Goal: Information Seeking & Learning: Compare options

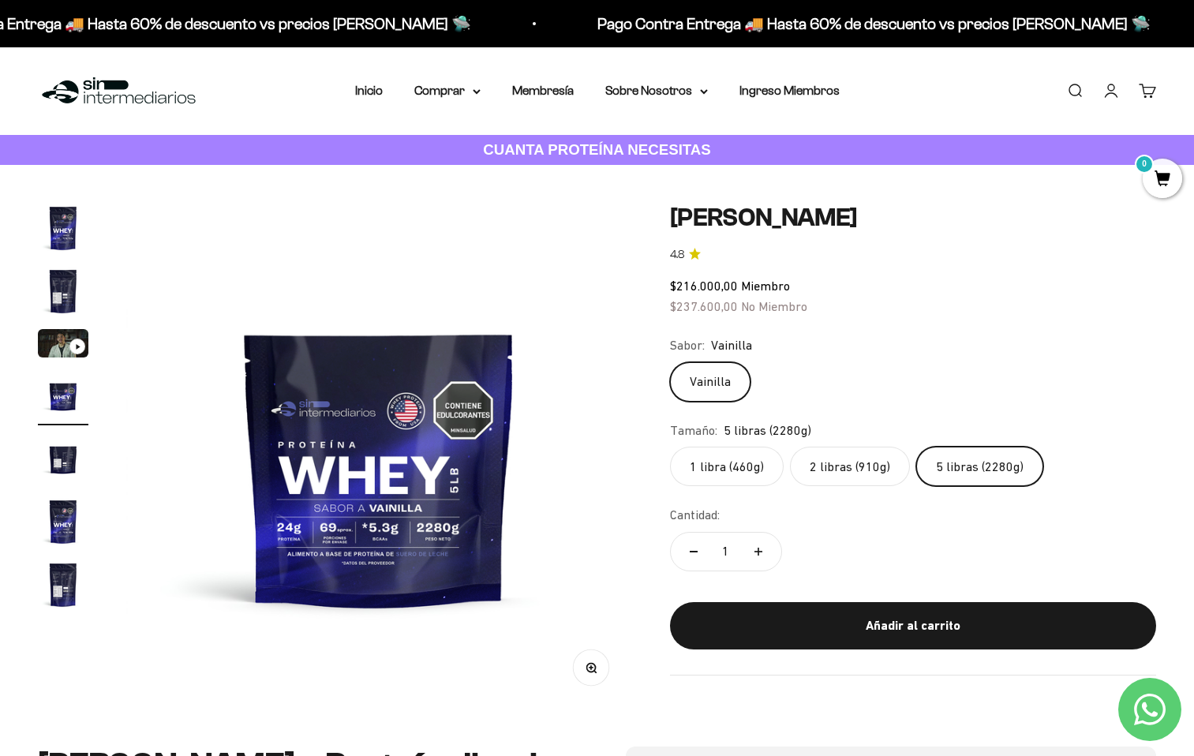
click at [998, 471] on label "5 libras (2280g)" at bounding box center [979, 466] width 127 height 39
click at [670, 447] on input "5 libras (2280g)" at bounding box center [669, 446] width 1 height 1
click at [858, 465] on label "2 libras (910g)" at bounding box center [850, 466] width 120 height 39
click at [670, 447] on input "2 libras (910g)" at bounding box center [669, 446] width 1 height 1
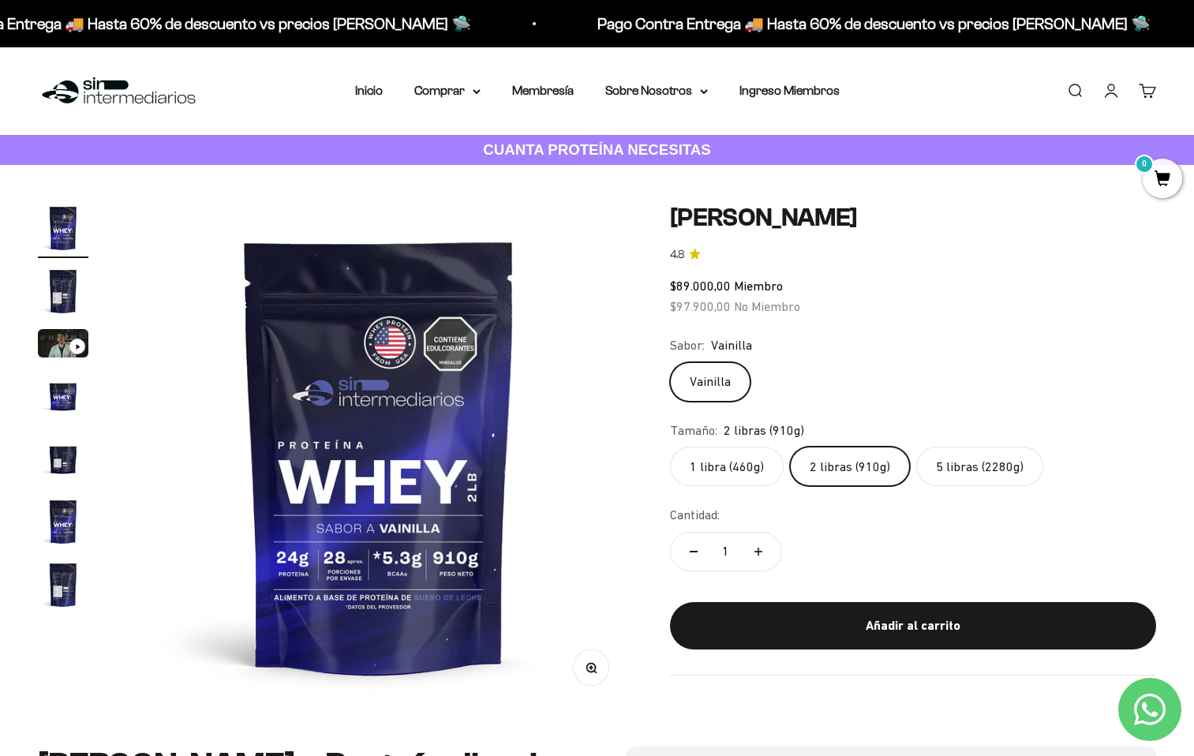
click at [756, 461] on label "1 libra (460g)" at bounding box center [727, 466] width 114 height 39
click at [670, 447] on input "1 libra (460g)" at bounding box center [669, 446] width 1 height 1
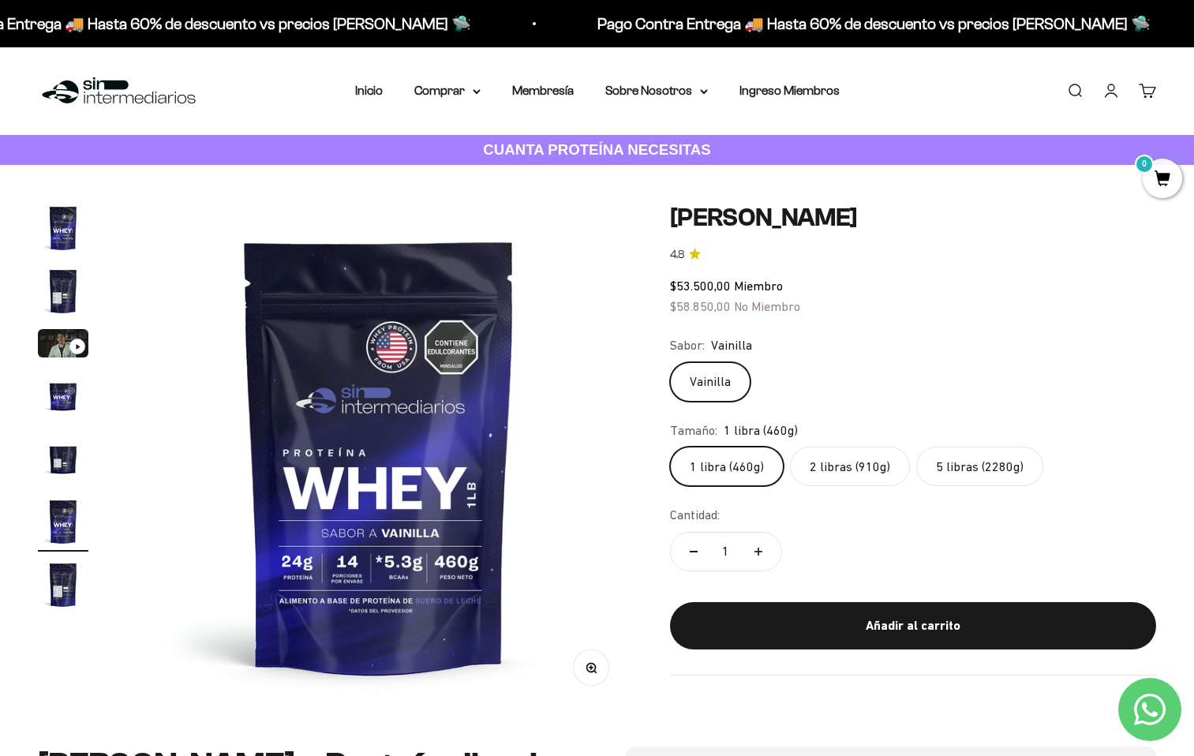
click at [990, 470] on label "5 libras (2280g)" at bounding box center [979, 466] width 127 height 39
click at [670, 447] on input "5 libras (2280g)" at bounding box center [669, 446] width 1 height 1
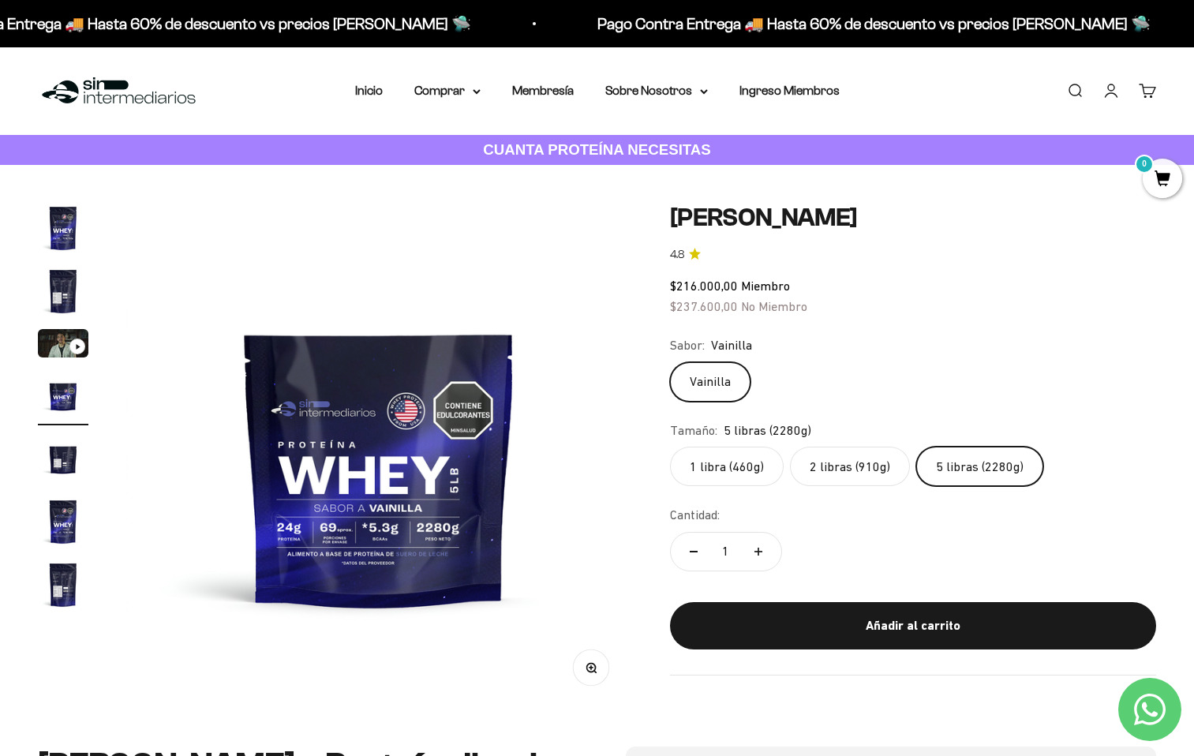
click at [872, 463] on label "2 libras (910g)" at bounding box center [850, 466] width 120 height 39
click at [670, 447] on input "2 libras (910g)" at bounding box center [669, 446] width 1 height 1
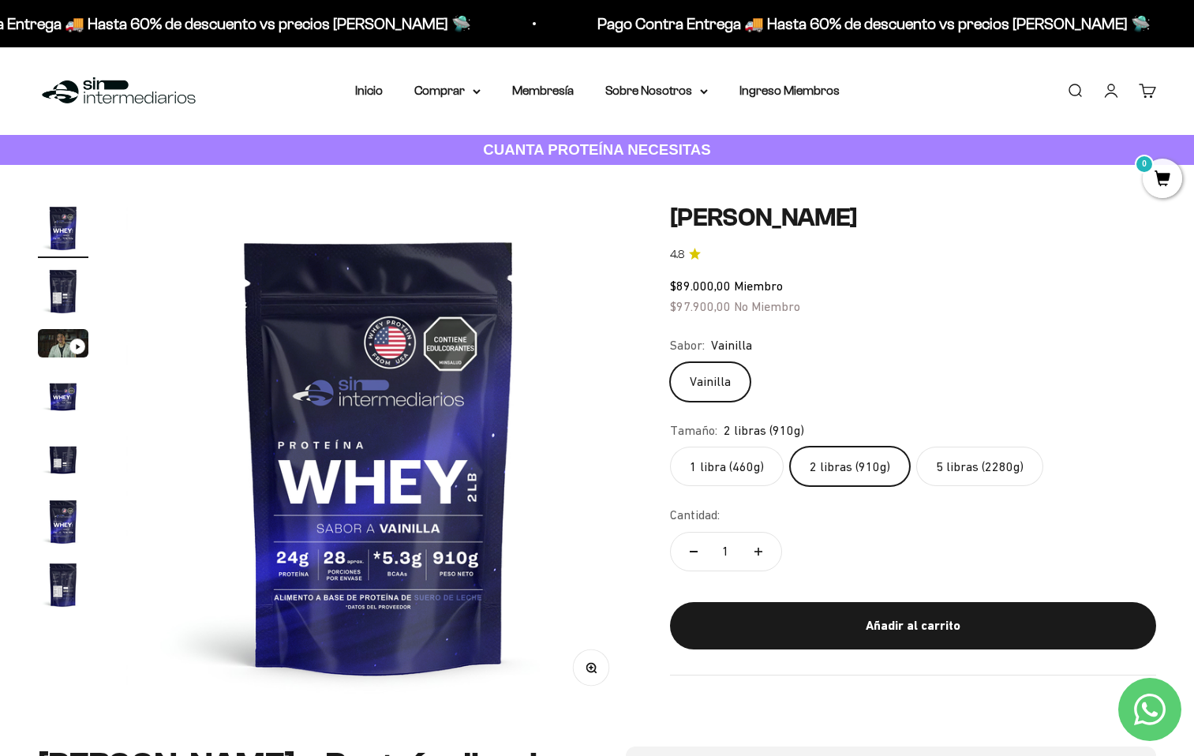
click at [698, 465] on label "1 libra (460g)" at bounding box center [727, 466] width 114 height 39
click at [670, 447] on input "1 libra (460g)" at bounding box center [669, 446] width 1 height 1
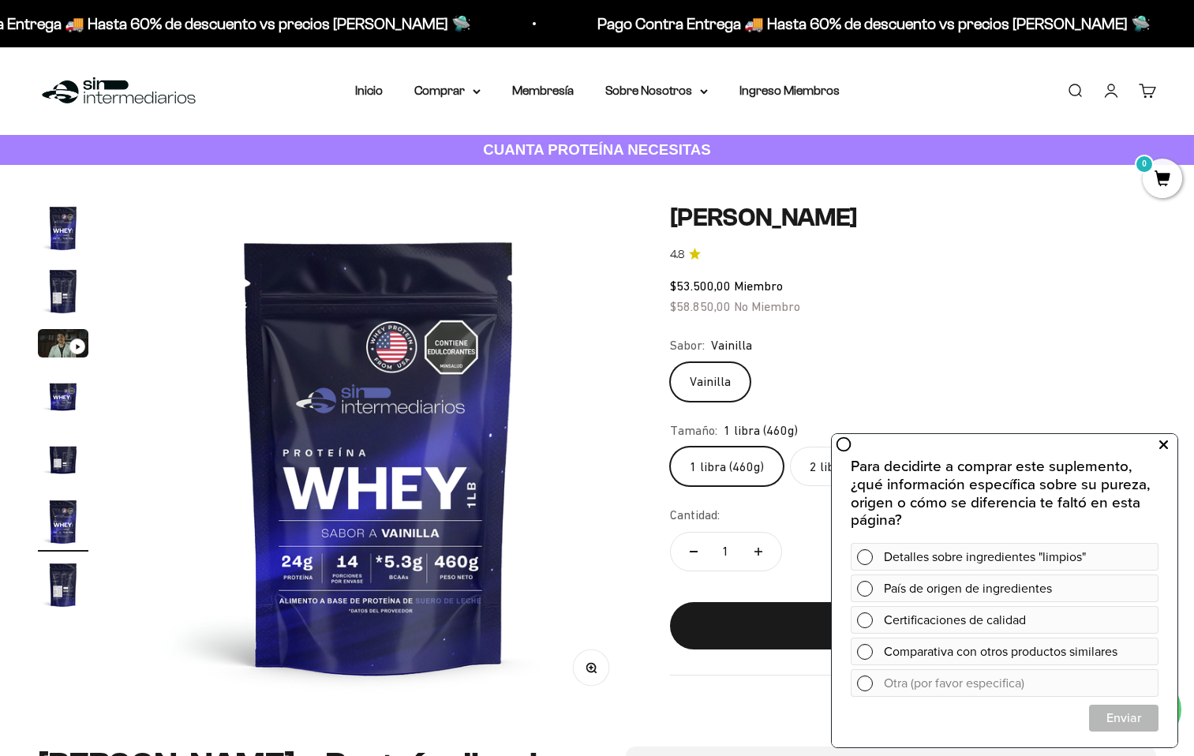
click at [1157, 439] on button at bounding box center [1163, 444] width 28 height 25
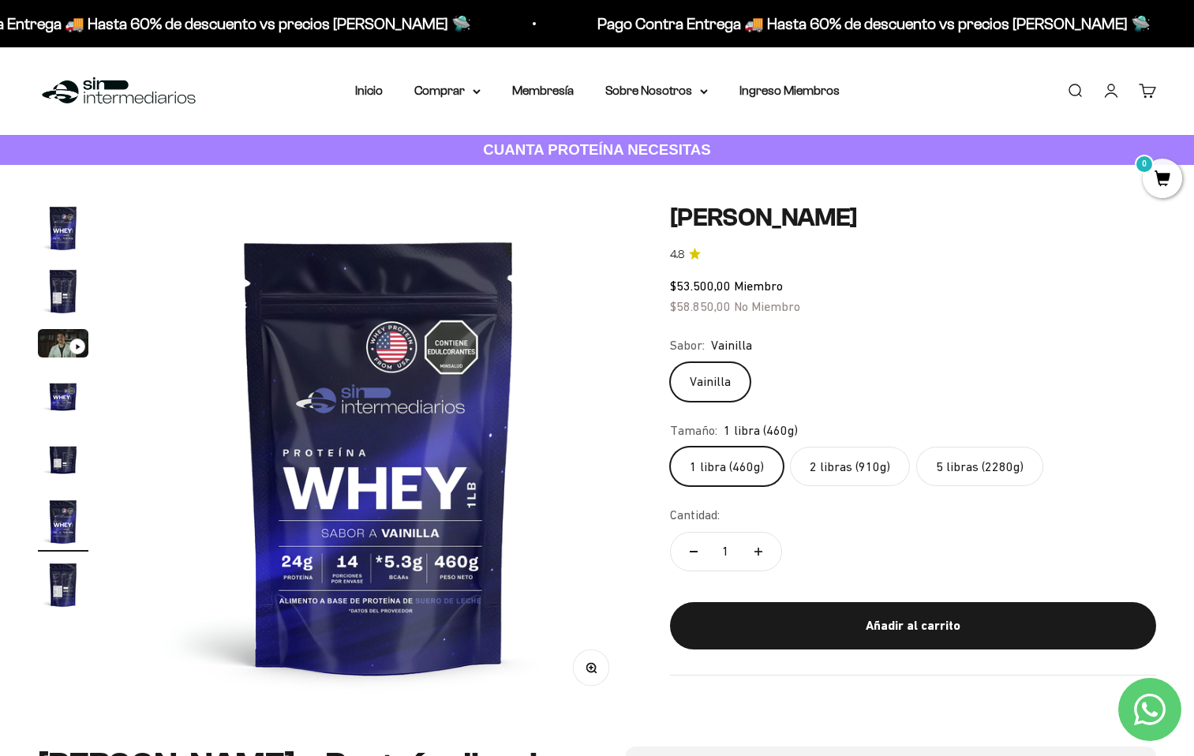
click at [708, 469] on label "1 libra (460g)" at bounding box center [727, 466] width 114 height 39
click at [670, 447] on input "1 libra (460g)" at bounding box center [669, 446] width 1 height 1
click at [828, 468] on label "2 libras (910g)" at bounding box center [850, 466] width 120 height 39
click at [670, 447] on input "2 libras (910g)" at bounding box center [669, 446] width 1 height 1
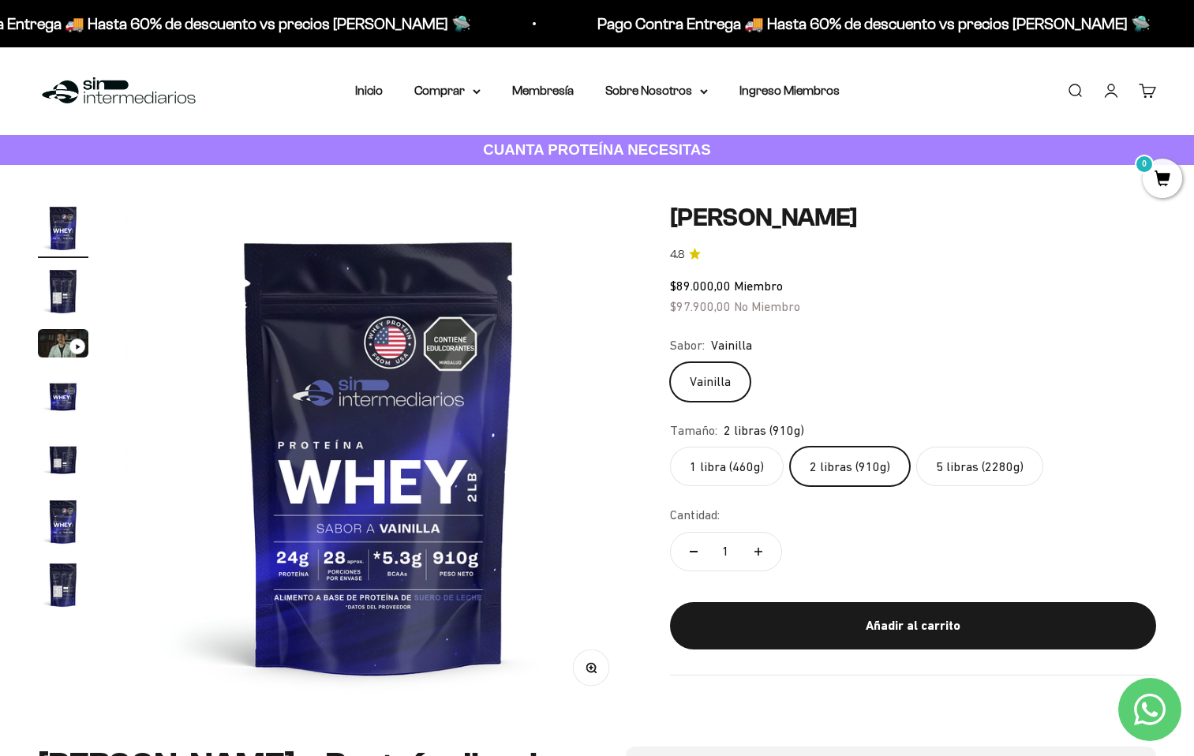
click at [940, 466] on label "5 libras (2280g)" at bounding box center [979, 466] width 127 height 39
click at [670, 447] on input "5 libras (2280g)" at bounding box center [669, 446] width 1 height 1
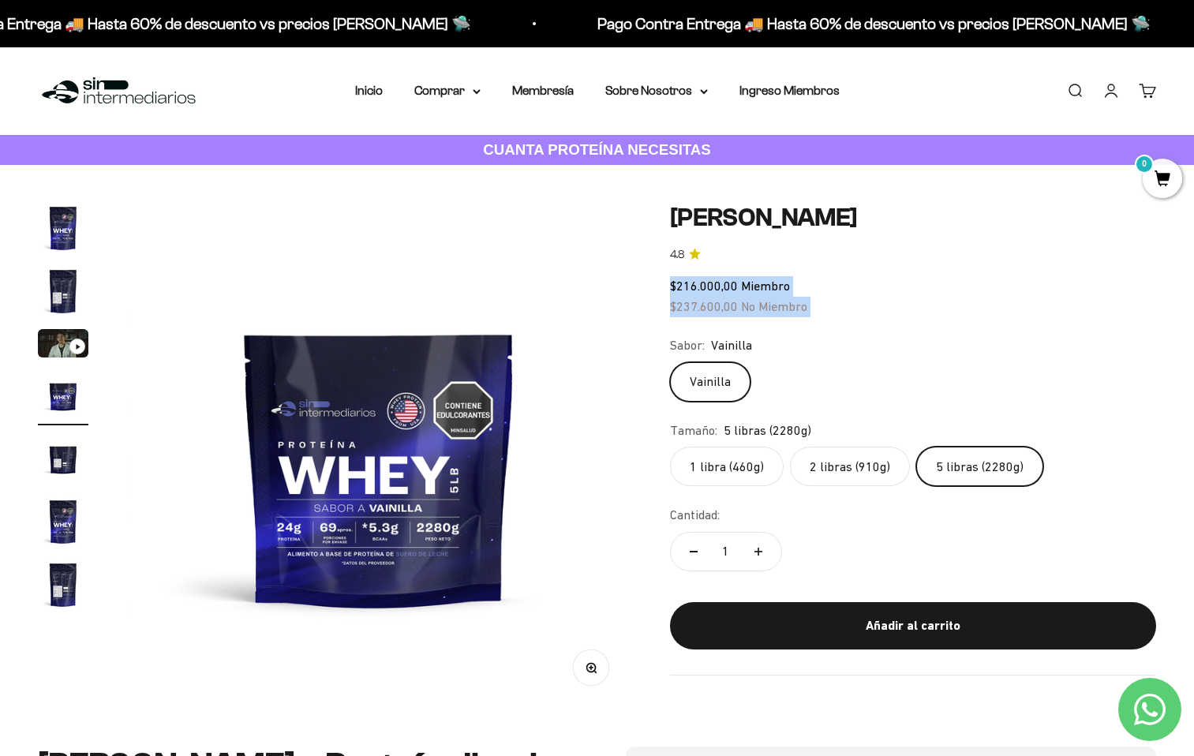
click at [571, 346] on img at bounding box center [379, 456] width 506 height 506
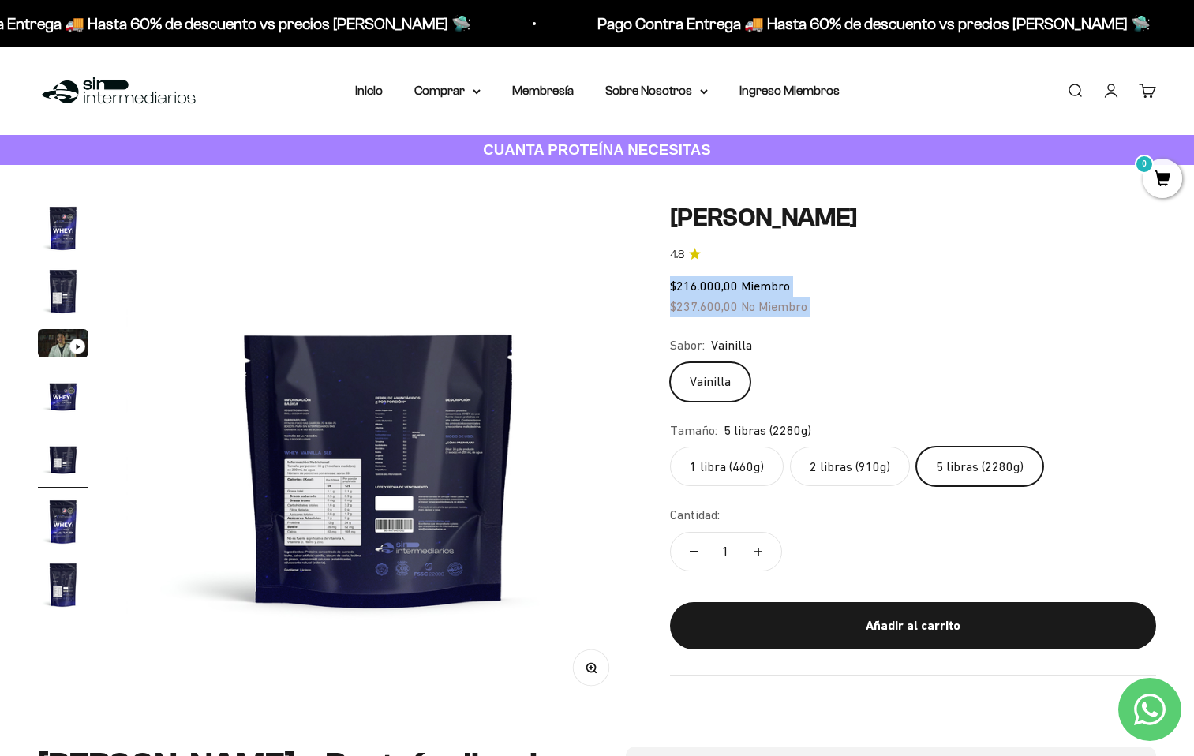
click at [490, 421] on img at bounding box center [379, 456] width 506 height 506
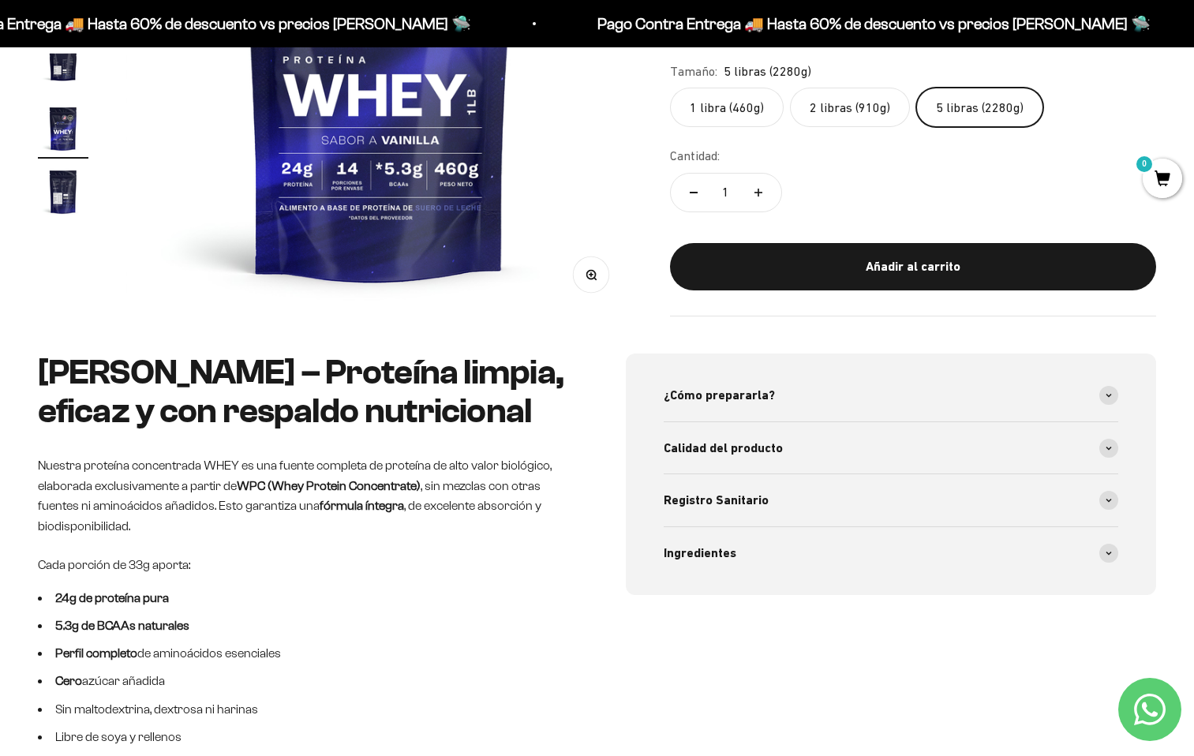
scroll to position [242, 0]
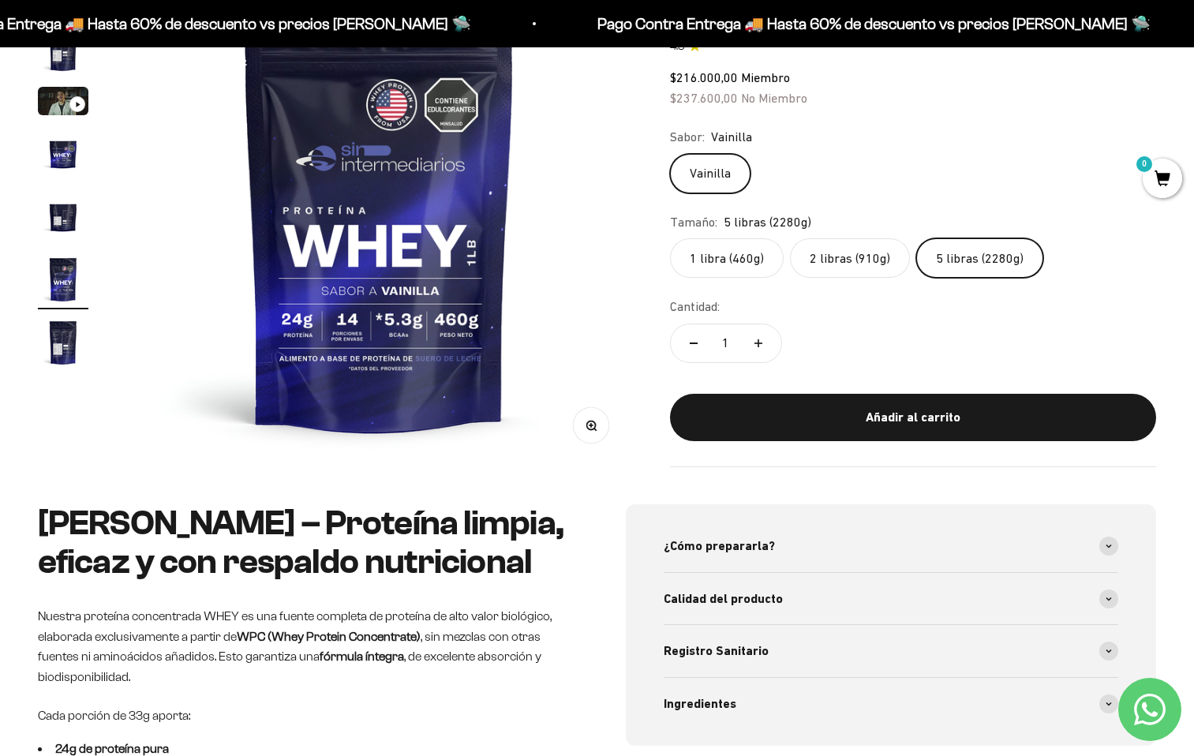
click at [839, 267] on label "2 libras (910g)" at bounding box center [850, 257] width 120 height 39
click at [670, 238] on input "2 libras (910g)" at bounding box center [669, 237] width 1 height 1
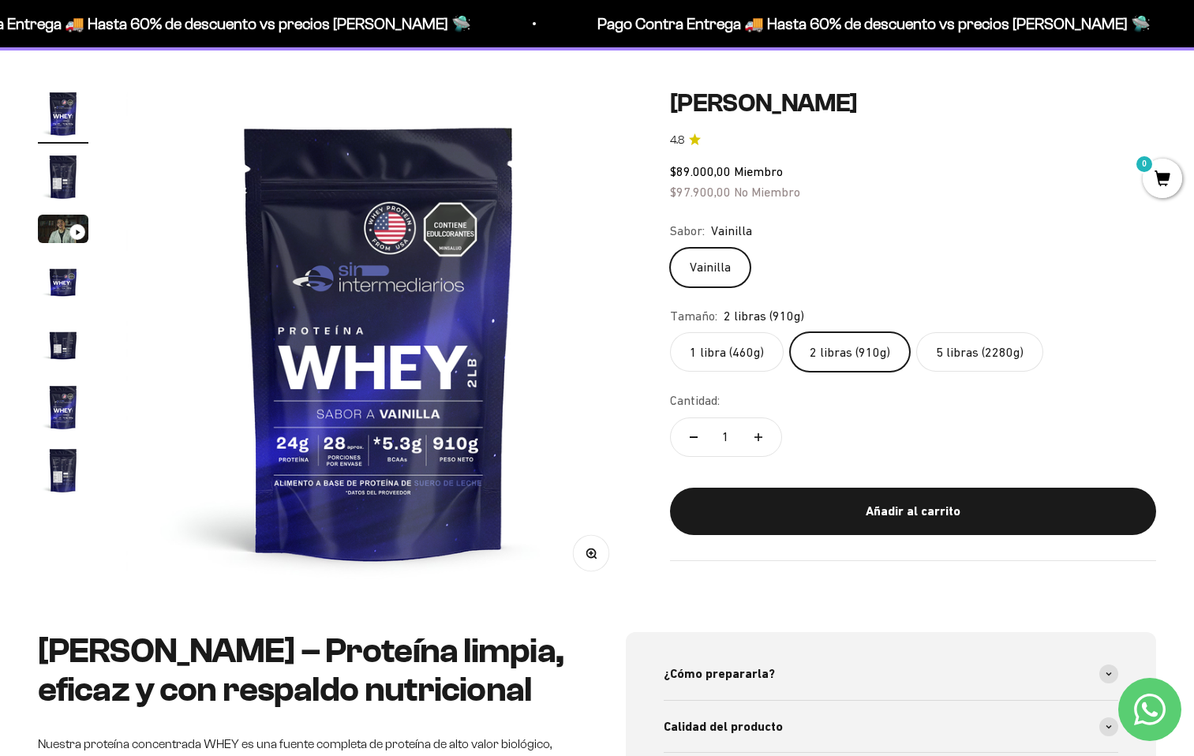
scroll to position [86, 0]
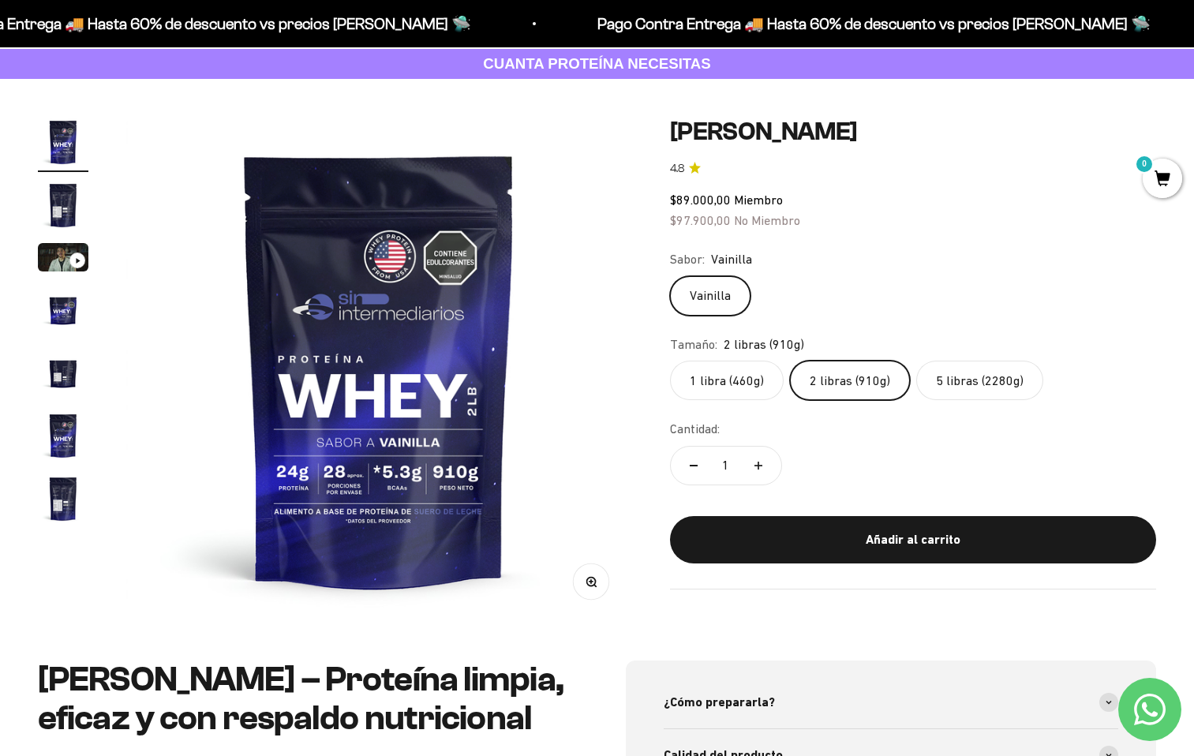
click at [524, 372] on img at bounding box center [379, 370] width 506 height 506
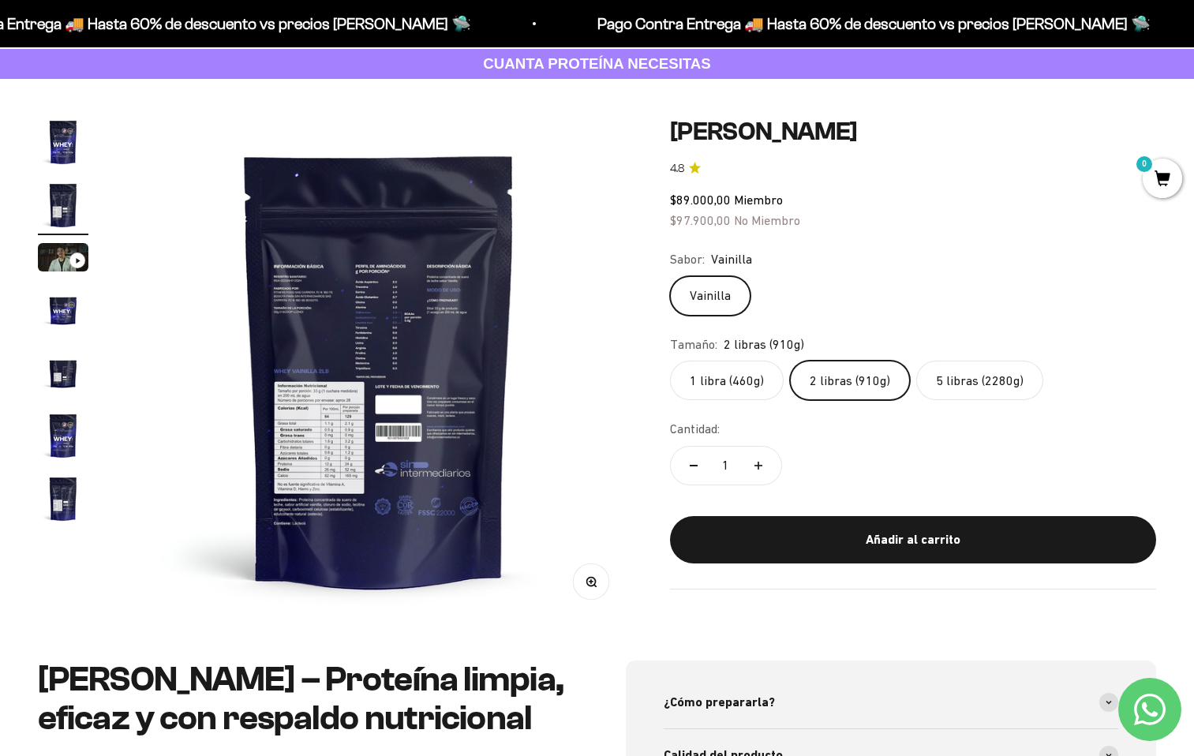
scroll to position [0, 525]
